Goal: Task Accomplishment & Management: Use online tool/utility

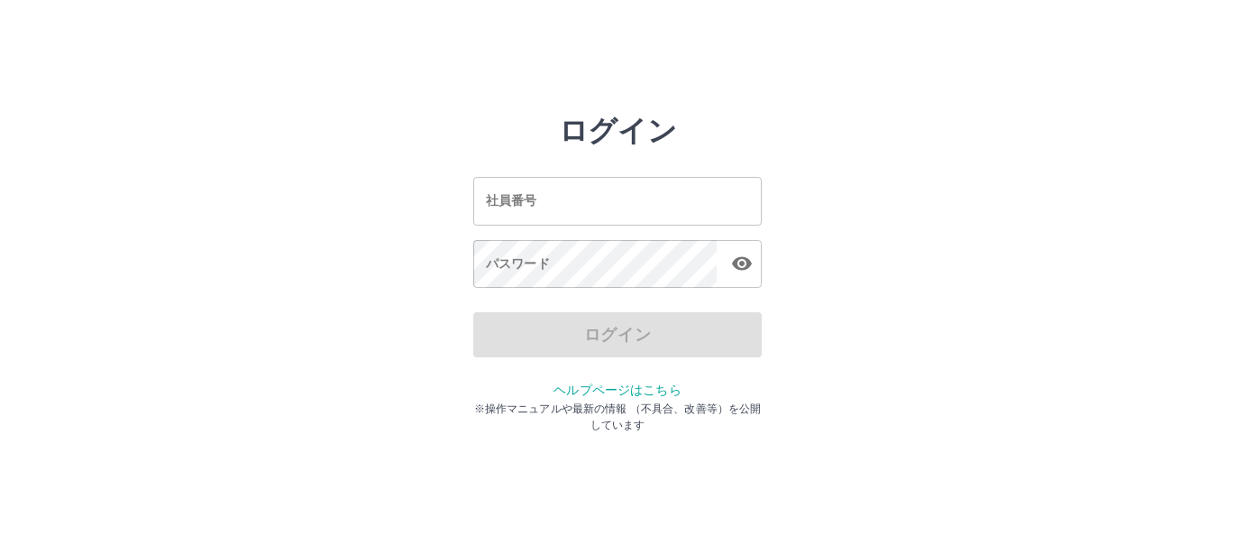
click at [697, 199] on input "社員番号" at bounding box center [617, 201] width 289 height 48
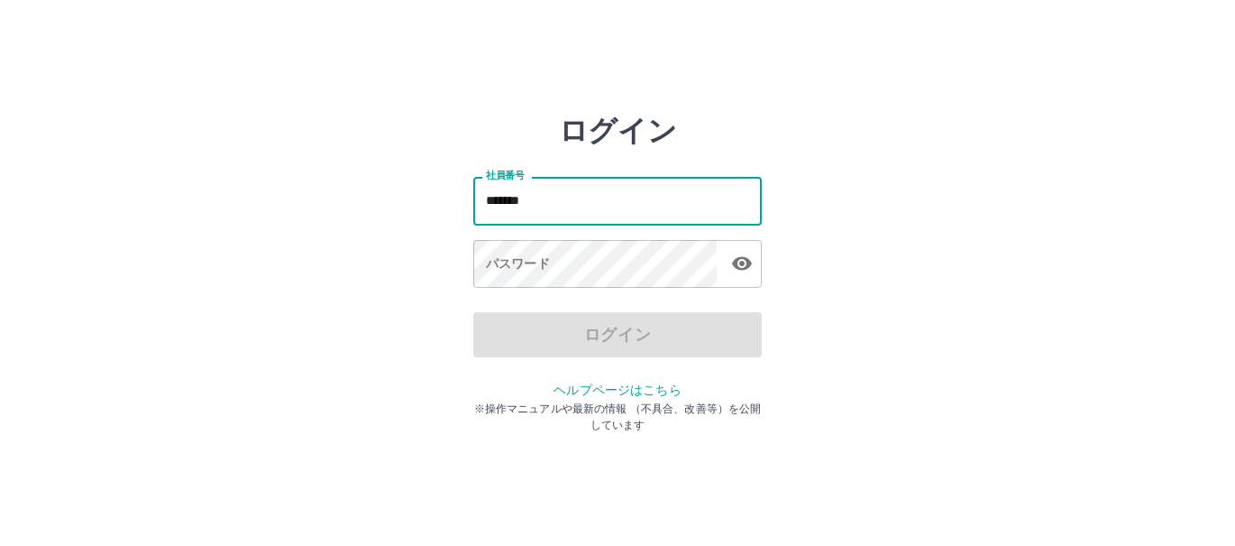
type input "*******"
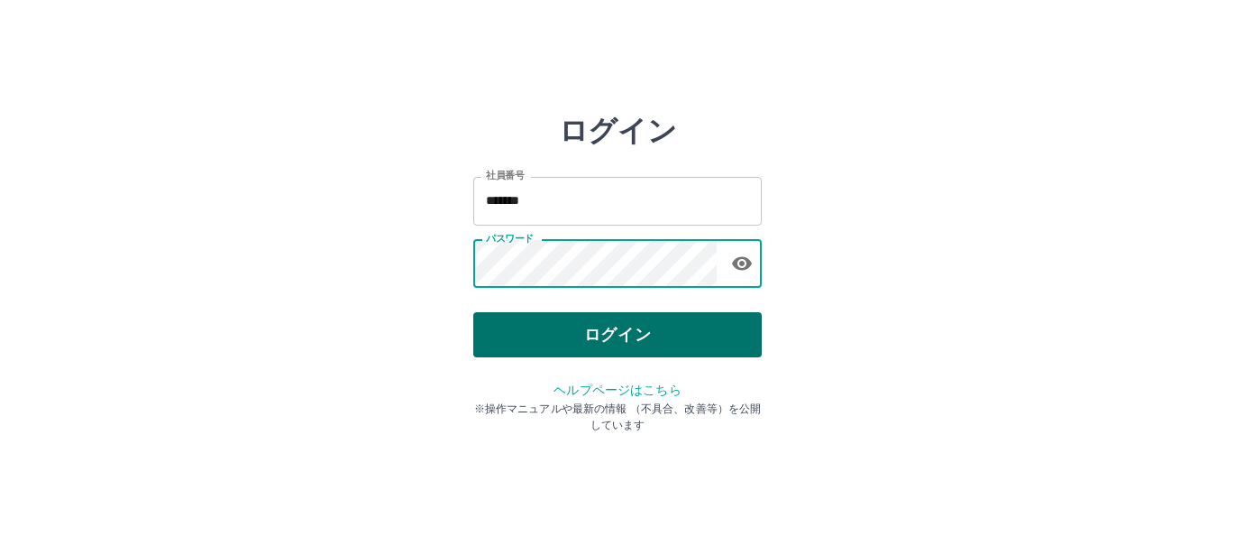
click at [661, 332] on button "ログイン" at bounding box center [617, 334] width 289 height 45
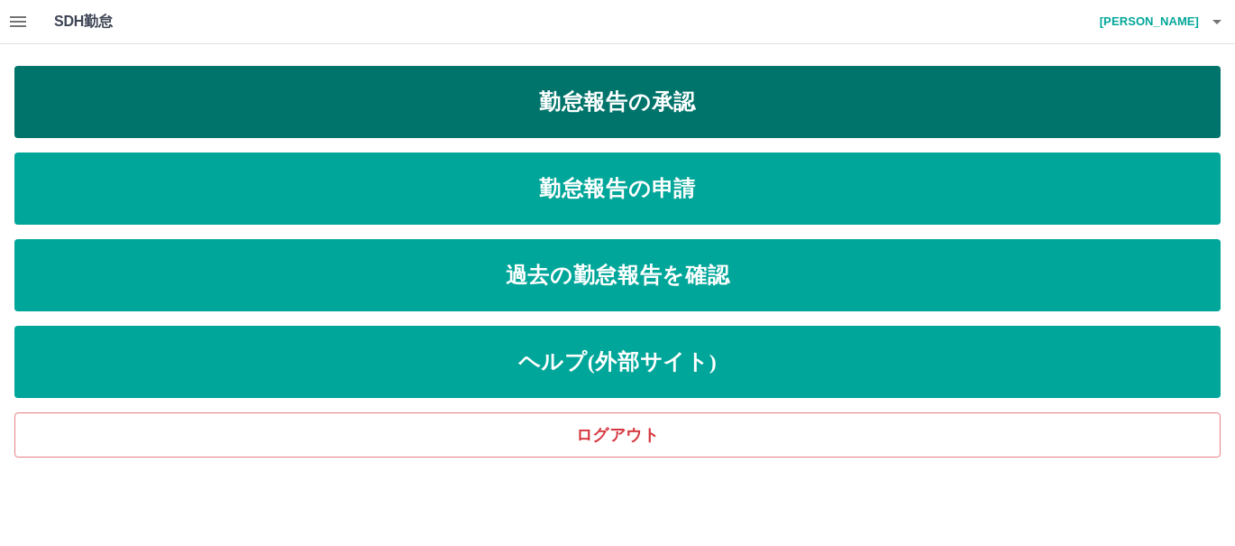
click at [459, 98] on link "勤怠報告の承認" at bounding box center [617, 102] width 1207 height 72
